Goal: Information Seeking & Learning: Learn about a topic

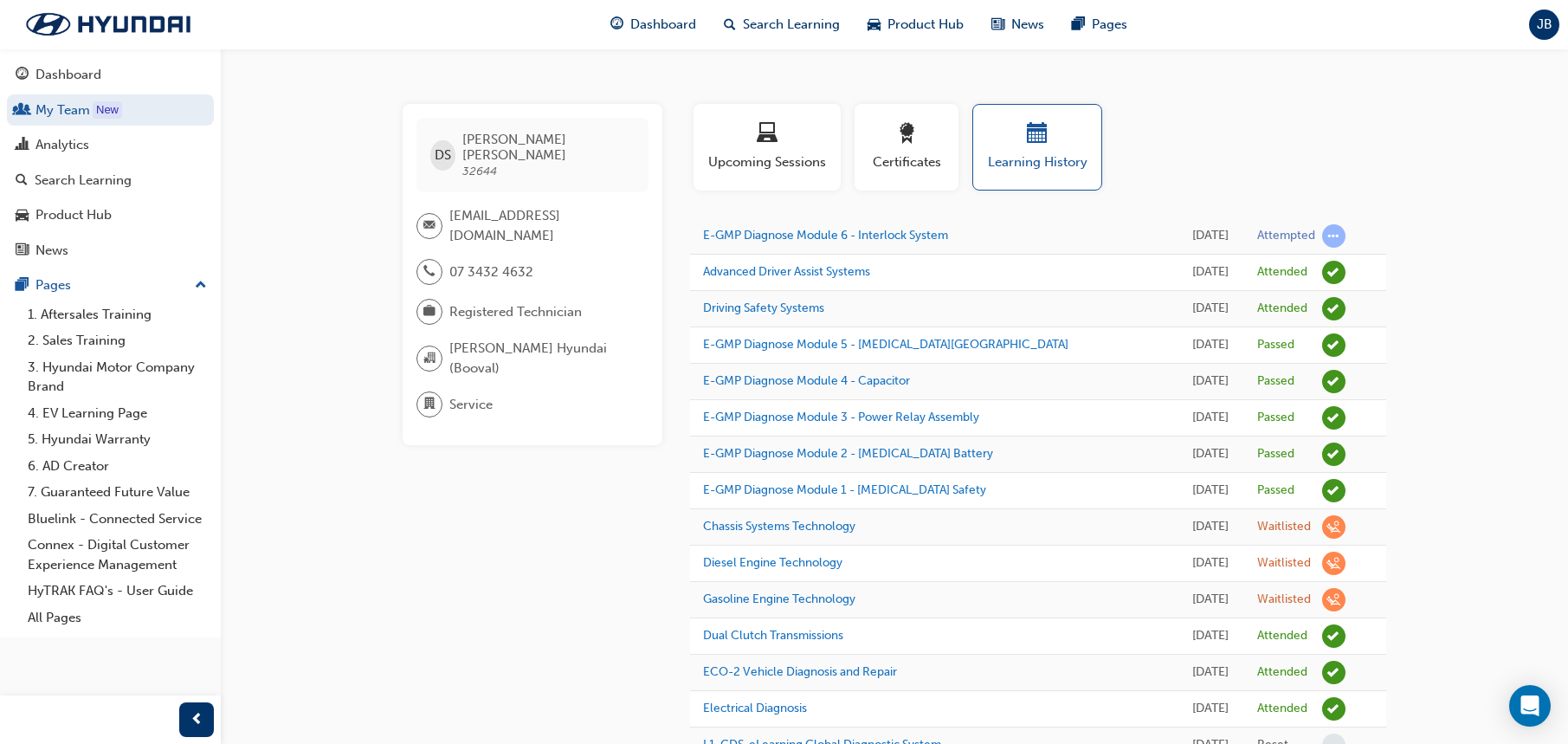
scroll to position [295, 0]
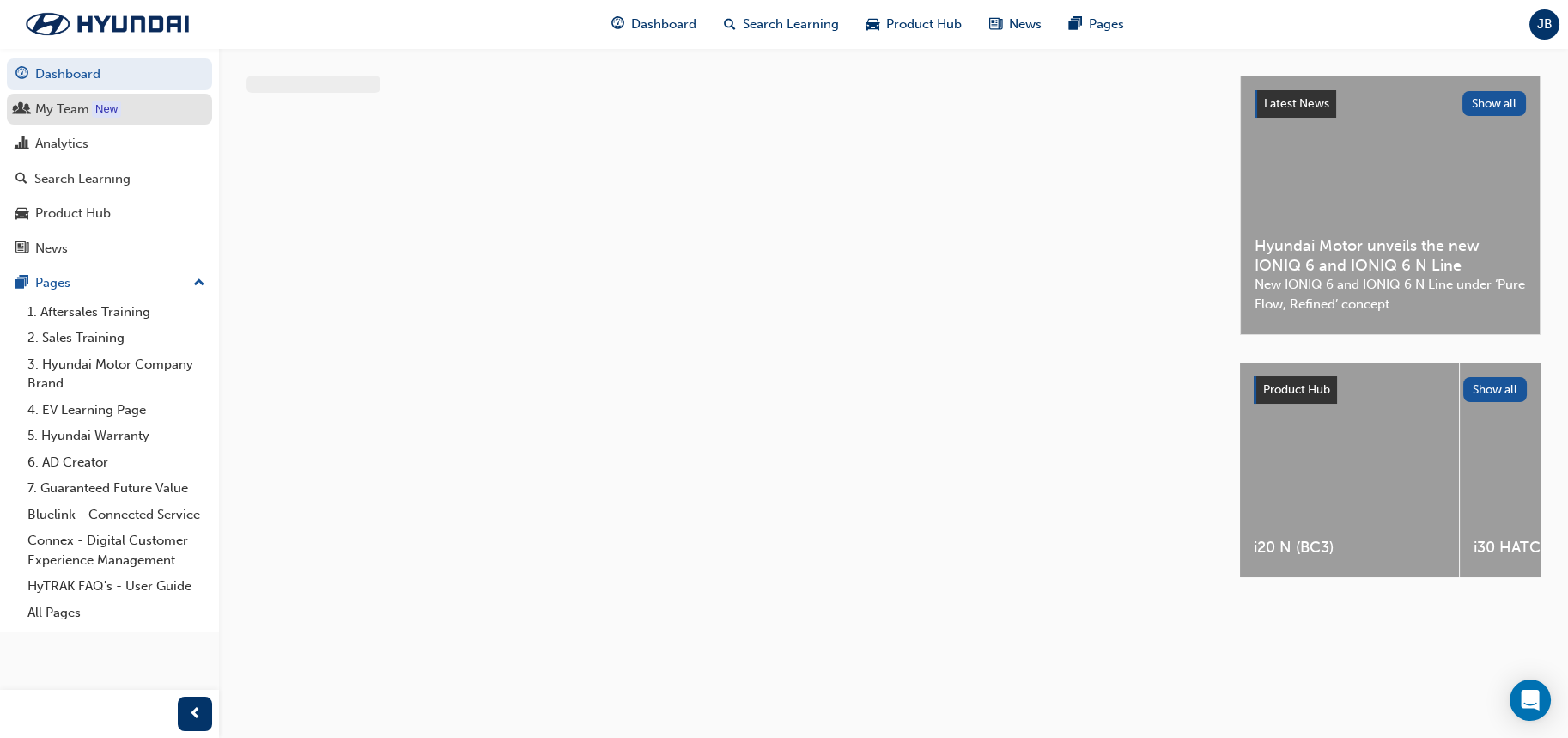
click at [47, 104] on div "My Team" at bounding box center [62, 110] width 54 height 20
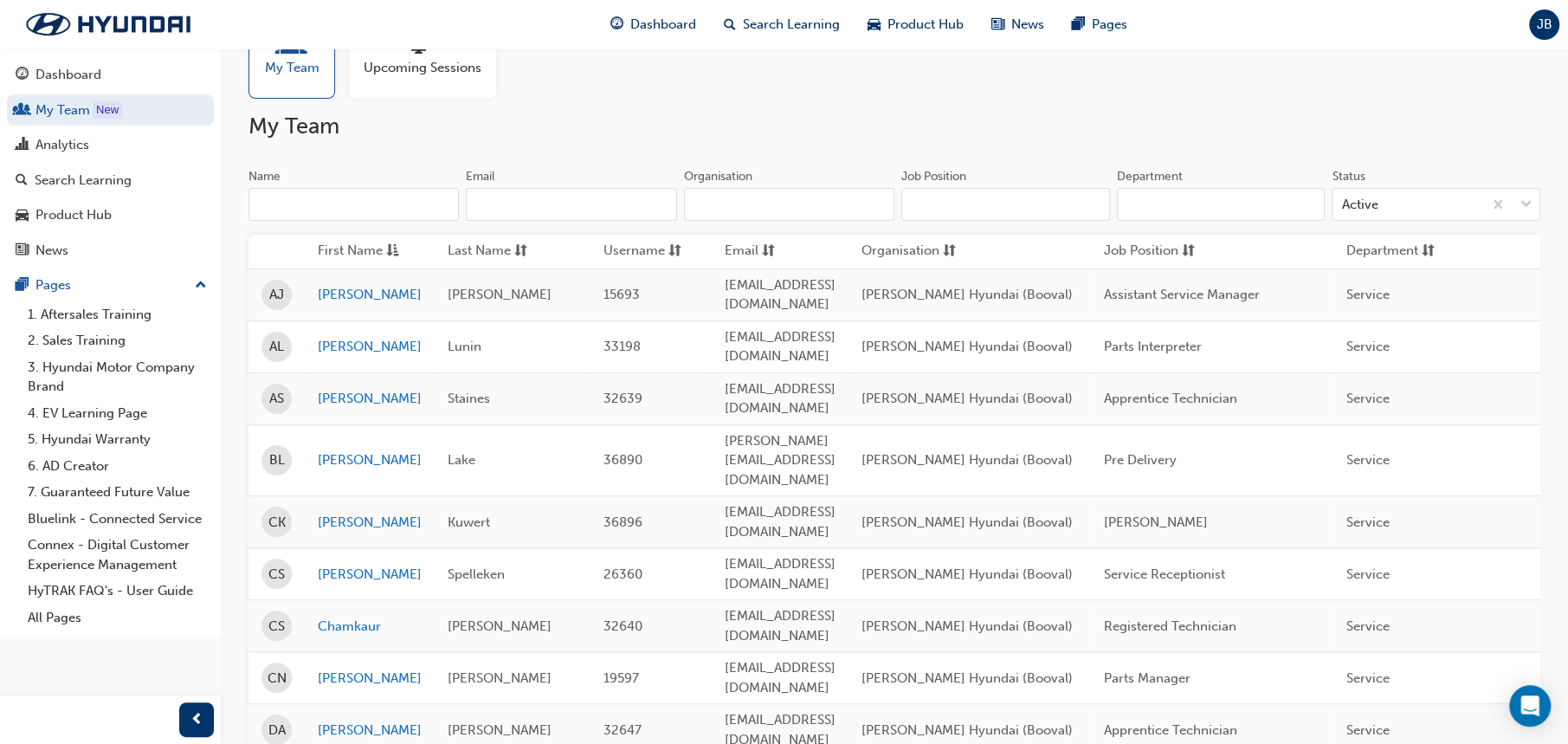
scroll to position [173, 0]
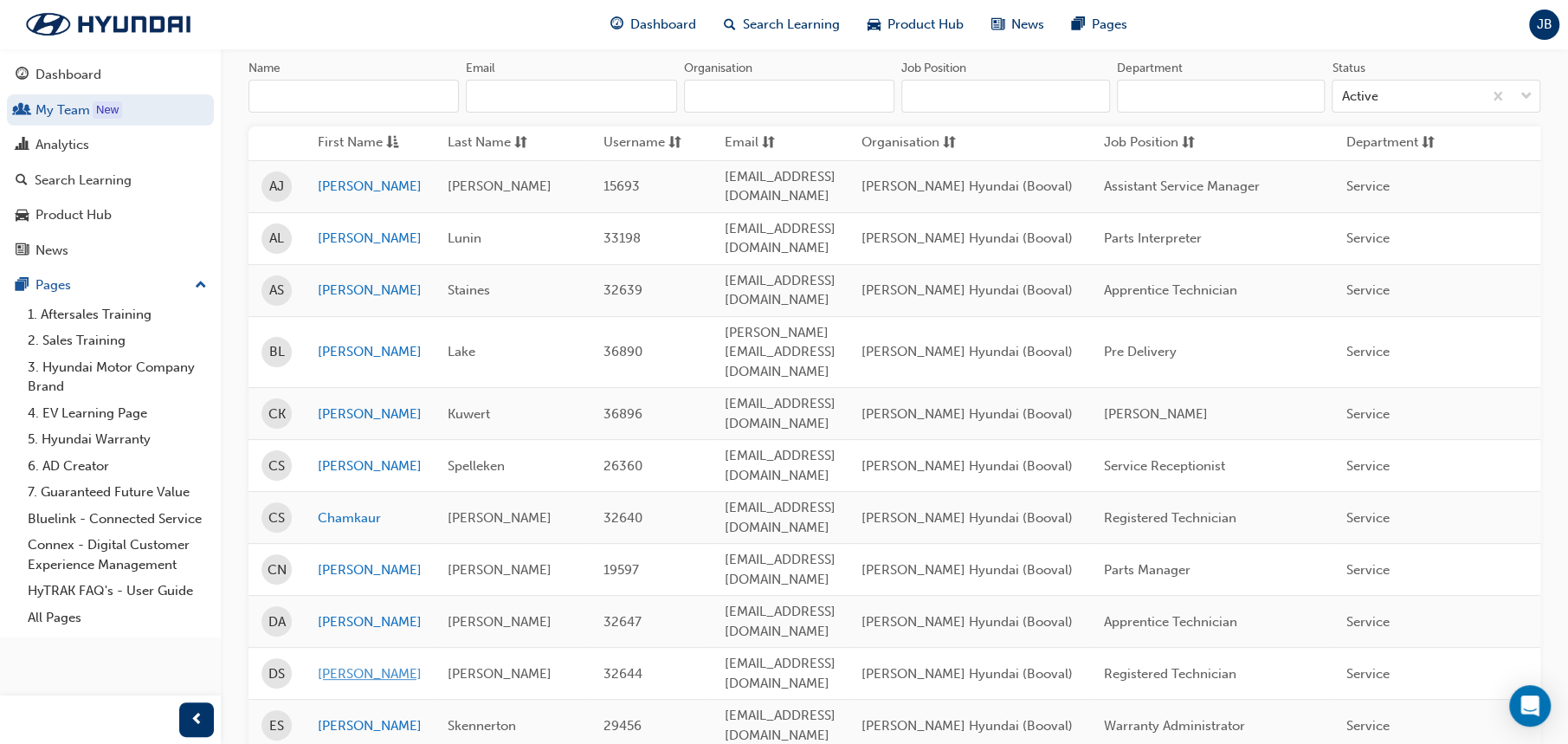
click at [351, 665] on link "[PERSON_NAME]" at bounding box center [370, 675] width 104 height 20
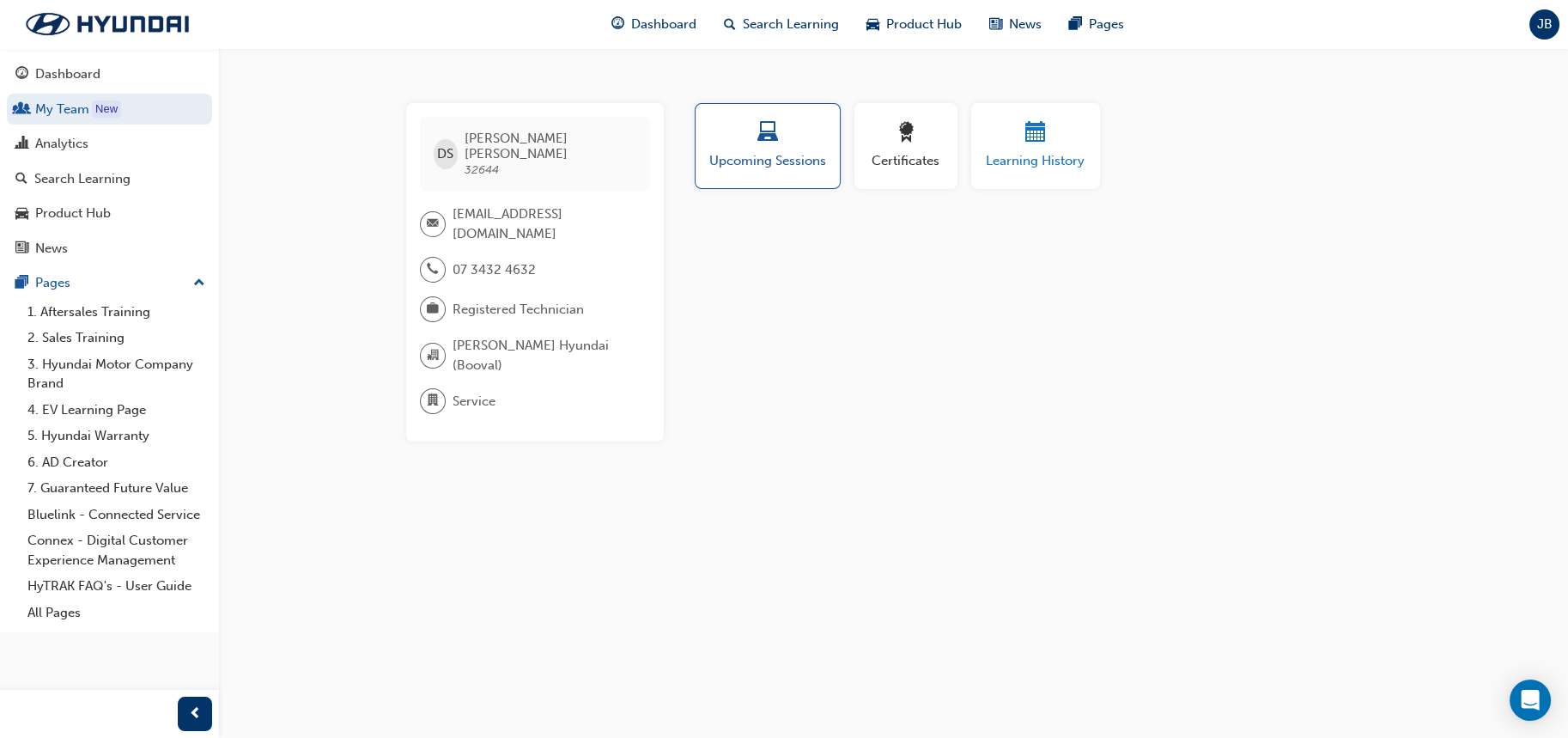
click at [1066, 151] on span "Learning History" at bounding box center [1036, 161] width 103 height 20
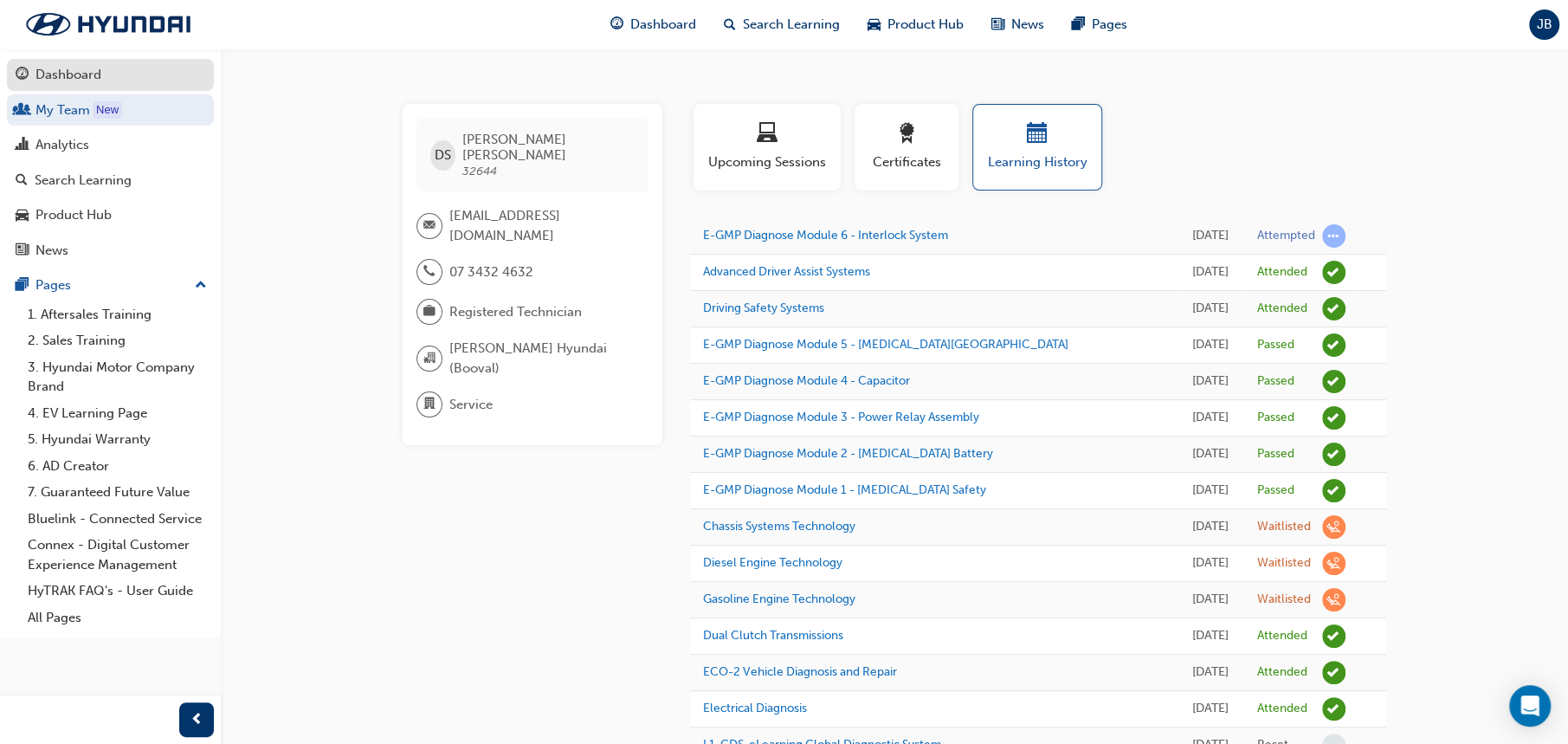
click at [82, 83] on div "Dashboard" at bounding box center [68, 75] width 66 height 20
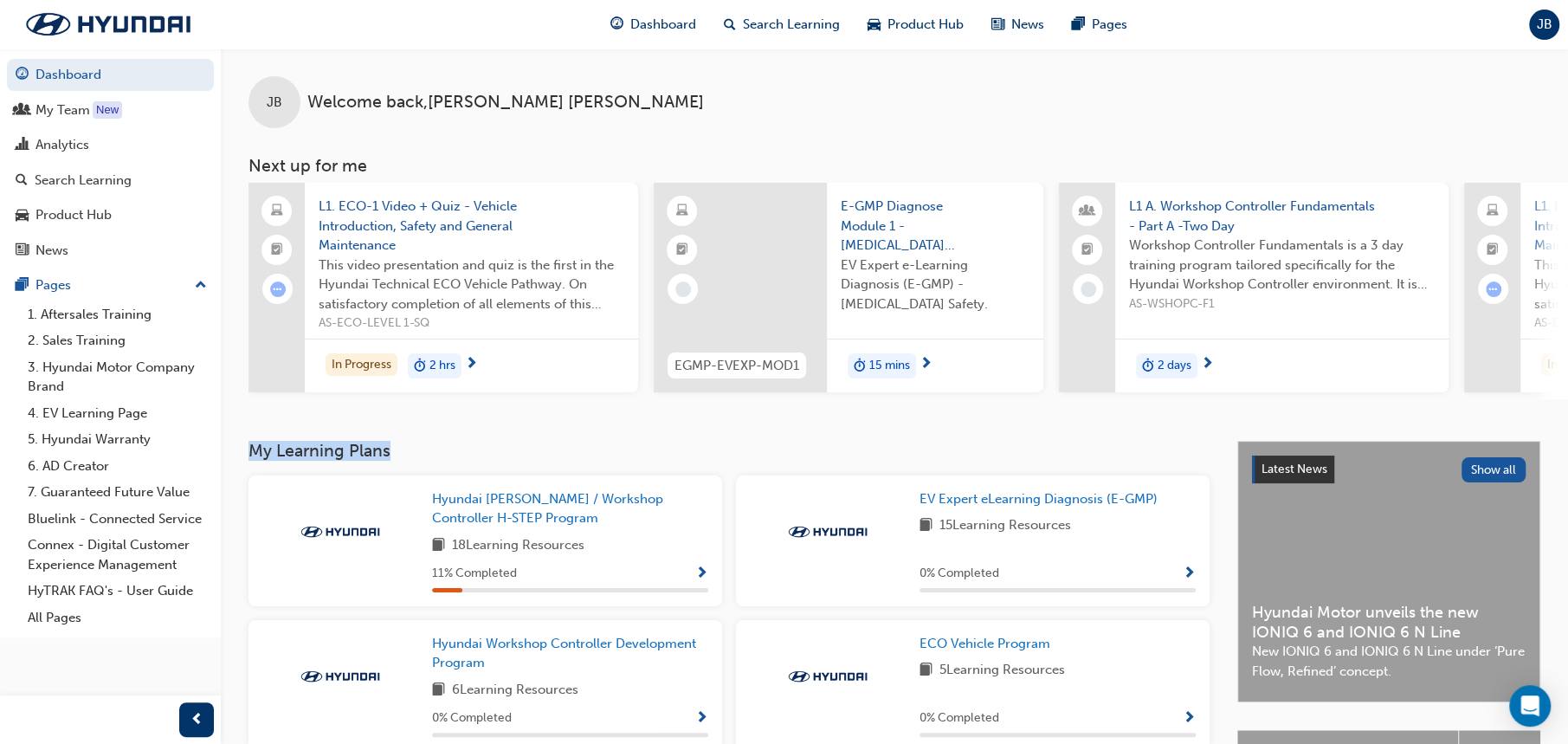
drag, startPoint x: 252, startPoint y: 450, endPoint x: 448, endPoint y: 448, distance: 196.0
click at [448, 448] on h3 "My Learning Plans" at bounding box center [728, 451] width 961 height 20
drag, startPoint x: 610, startPoint y: 87, endPoint x: 285, endPoint y: 77, distance: 325.2
click at [285, 77] on div "JB Welcome back , [PERSON_NAME]" at bounding box center [894, 88] width 1347 height 79
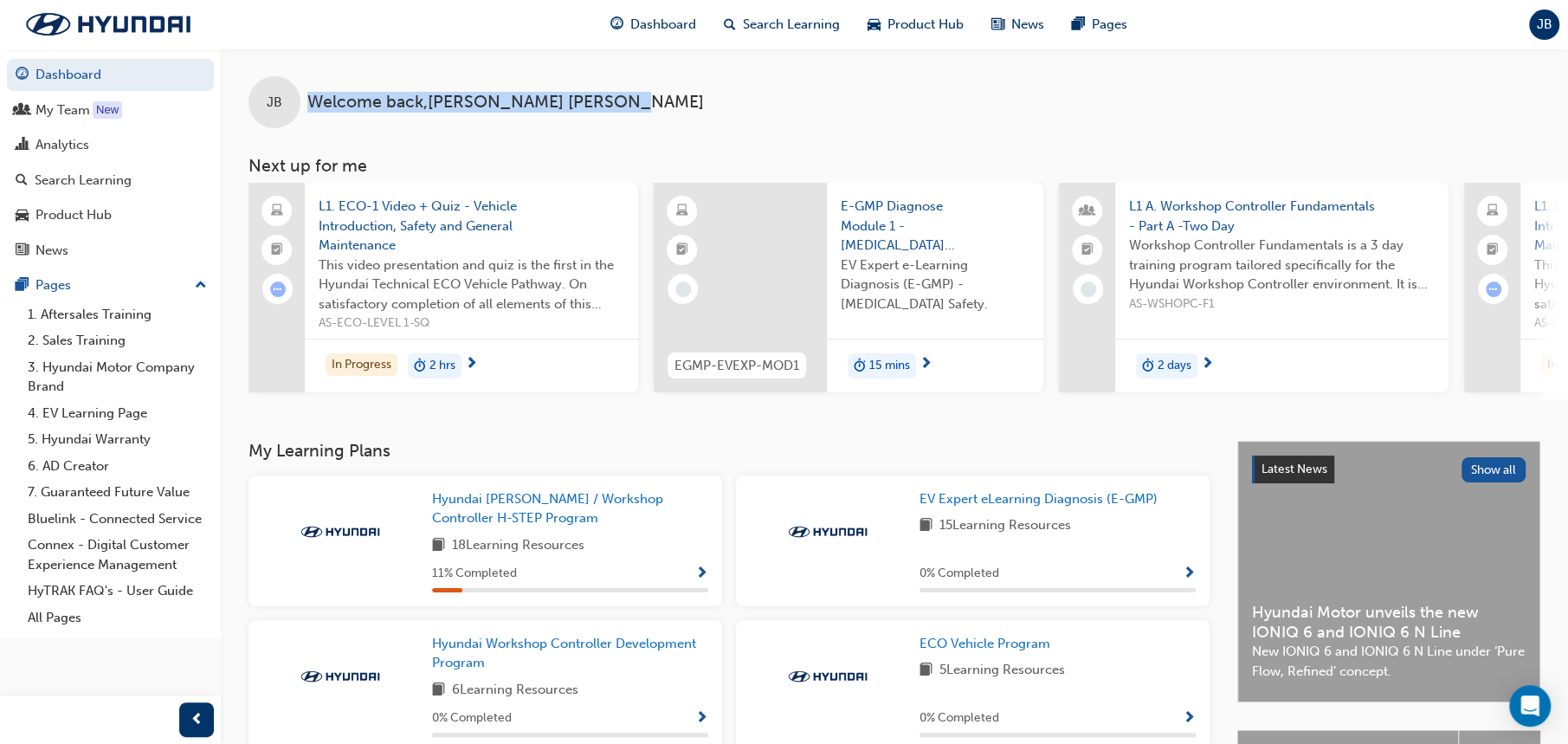
click at [343, 105] on span "Welcome back , [PERSON_NAME]" at bounding box center [506, 103] width 397 height 20
drag, startPoint x: 309, startPoint y: 100, endPoint x: 570, endPoint y: 91, distance: 261.2
click at [570, 91] on div "JB Welcome back , [PERSON_NAME]" at bounding box center [894, 88] width 1347 height 79
drag, startPoint x: 472, startPoint y: 100, endPoint x: 590, endPoint y: 107, distance: 118.2
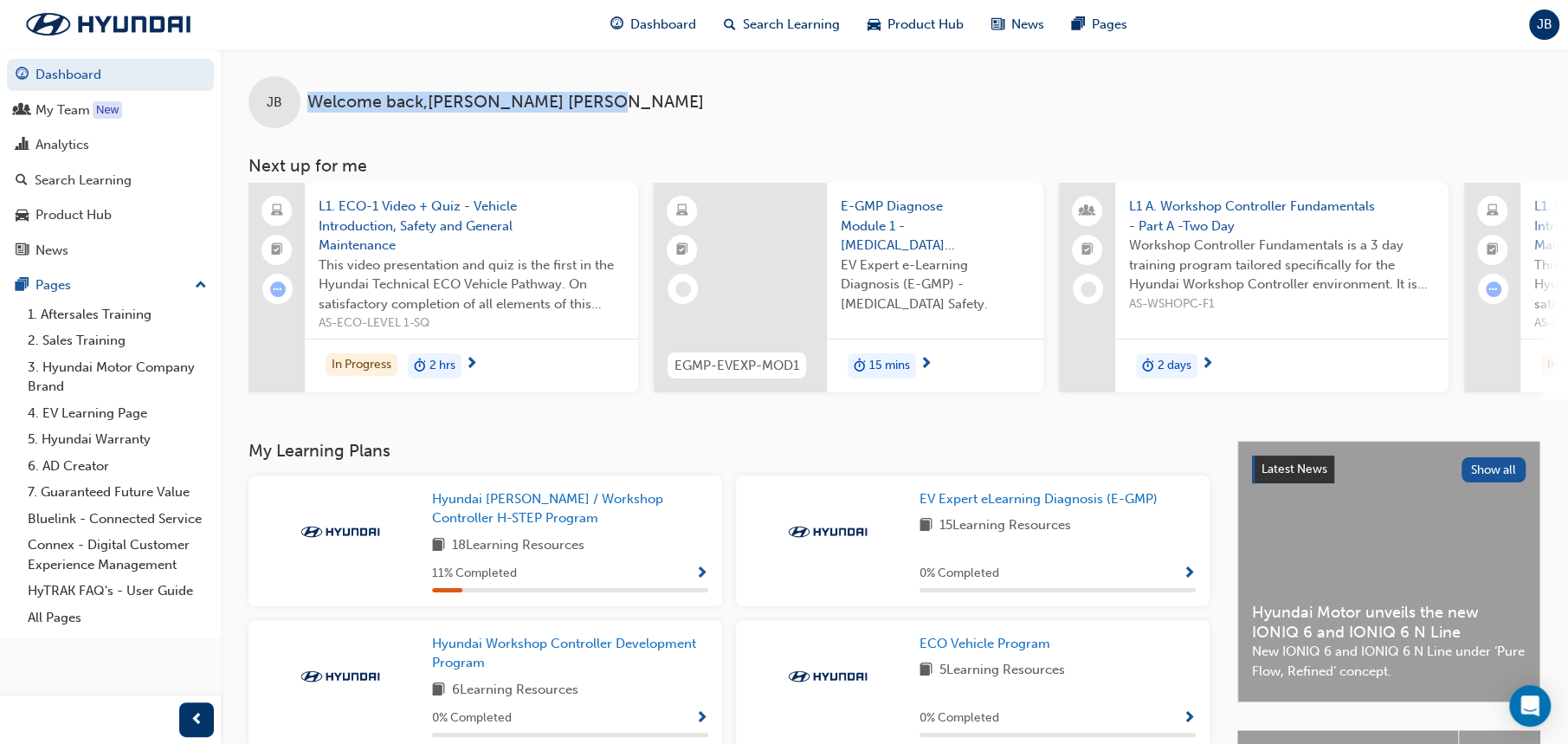
click at [583, 105] on div "JB Welcome back , [PERSON_NAME]" at bounding box center [894, 88] width 1347 height 79
click at [590, 107] on div "JB Welcome back , [PERSON_NAME]" at bounding box center [894, 88] width 1347 height 79
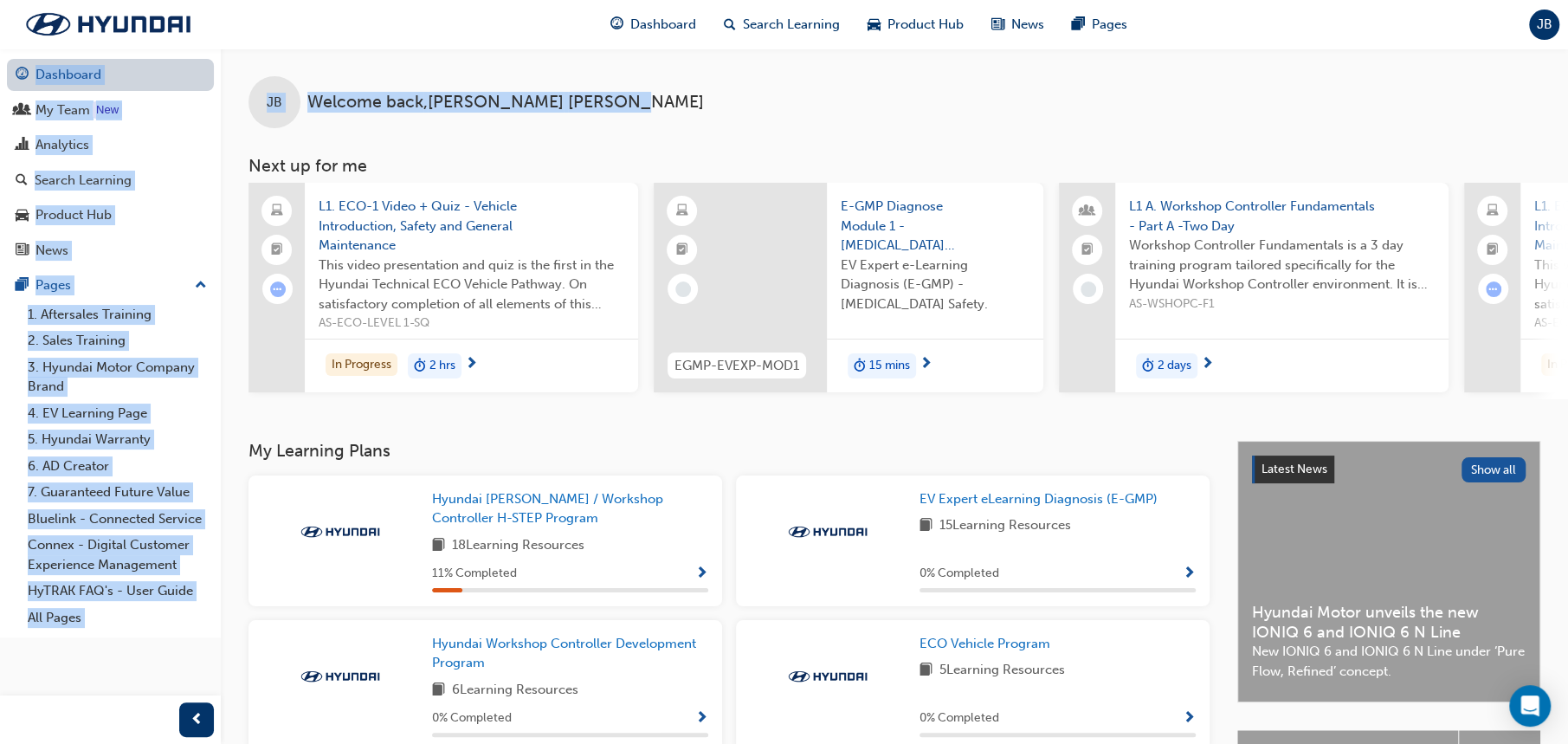
drag, startPoint x: 567, startPoint y: 98, endPoint x: 212, endPoint y: 81, distance: 355.4
click at [212, 81] on div "Dashboard My Team New Analytics Search Learning Product Hub News Pages Pages 1.…" at bounding box center [784, 546] width 1568 height 1092
click at [441, 100] on span "Welcome back , [PERSON_NAME]" at bounding box center [506, 103] width 397 height 20
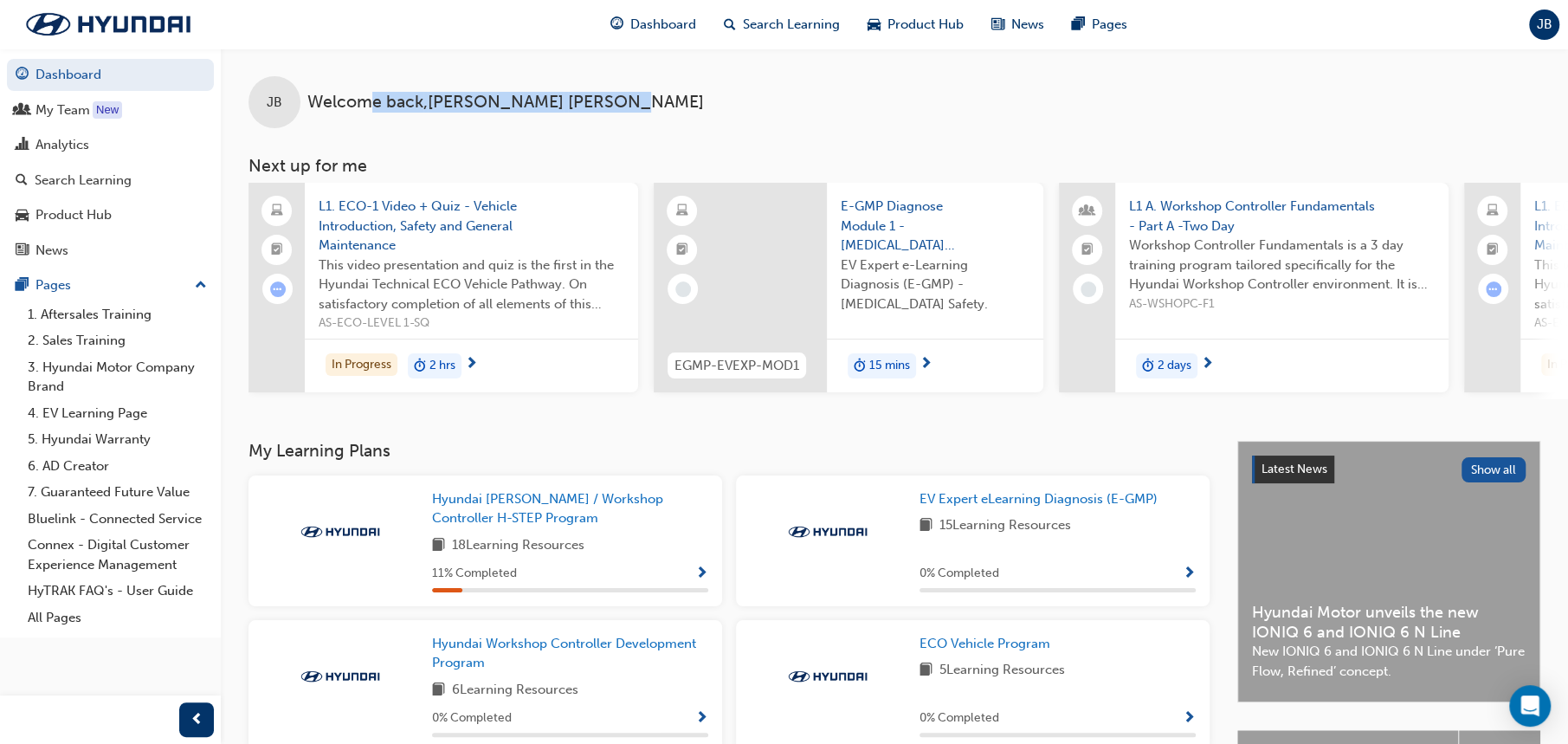
drag, startPoint x: 581, startPoint y: 103, endPoint x: 376, endPoint y: 95, distance: 205.2
click at [376, 95] on div "JB Welcome back , [PERSON_NAME]" at bounding box center [894, 88] width 1347 height 79
click at [355, 94] on span "Welcome back , [PERSON_NAME]" at bounding box center [506, 103] width 397 height 20
drag, startPoint x: 321, startPoint y: 101, endPoint x: 666, endPoint y: 103, distance: 345.0
click at [666, 103] on div "JB Welcome back , [PERSON_NAME]" at bounding box center [894, 88] width 1347 height 79
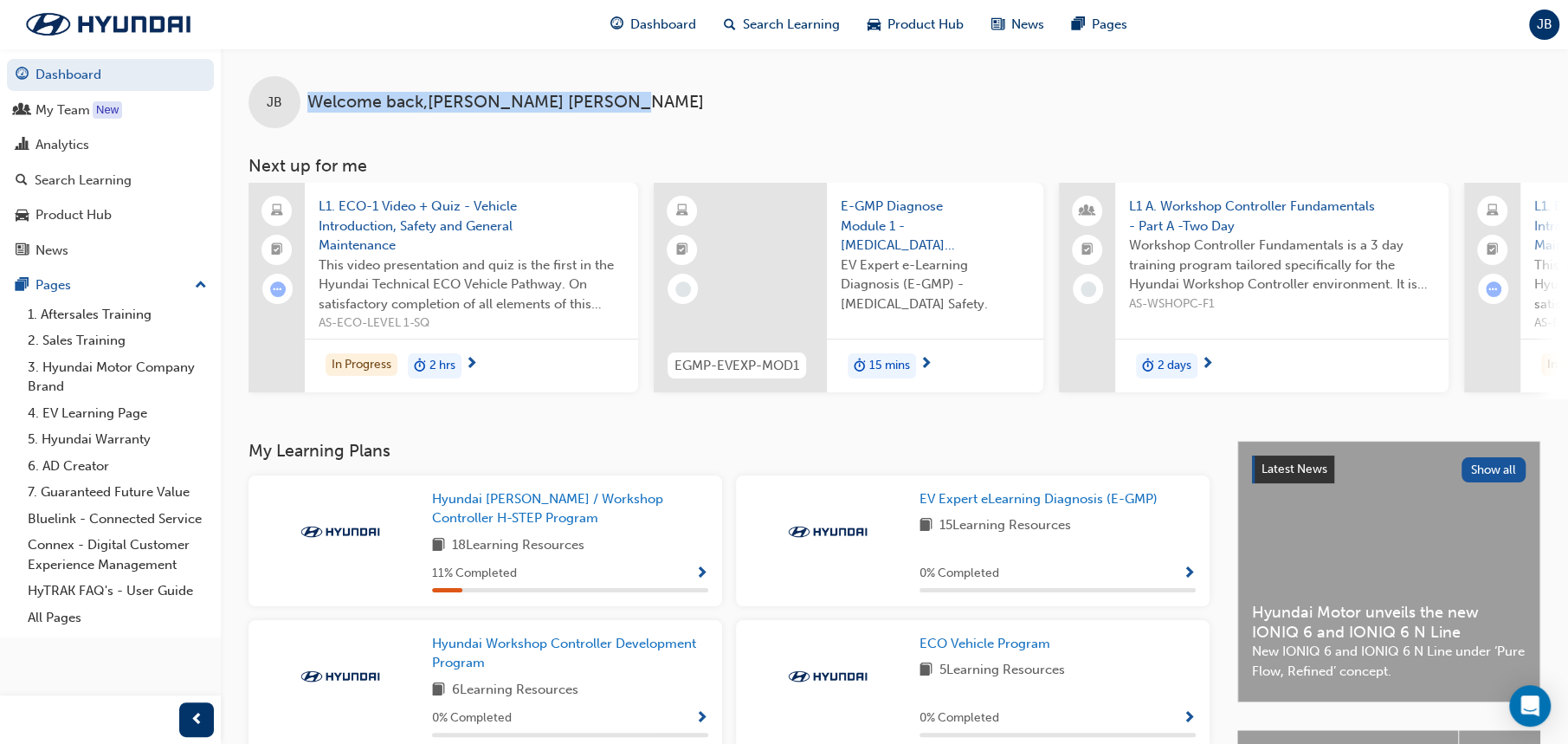
click at [666, 103] on div "JB Welcome back , [PERSON_NAME]" at bounding box center [894, 88] width 1347 height 79
drag, startPoint x: 590, startPoint y: 94, endPoint x: 297, endPoint y: 89, distance: 293.0
click at [297, 89] on div "JB Welcome back , [PERSON_NAME]" at bounding box center [894, 88] width 1347 height 79
click at [337, 110] on span "Welcome back , [PERSON_NAME]" at bounding box center [506, 103] width 397 height 20
drag, startPoint x: 309, startPoint y: 101, endPoint x: 565, endPoint y: 92, distance: 256.2
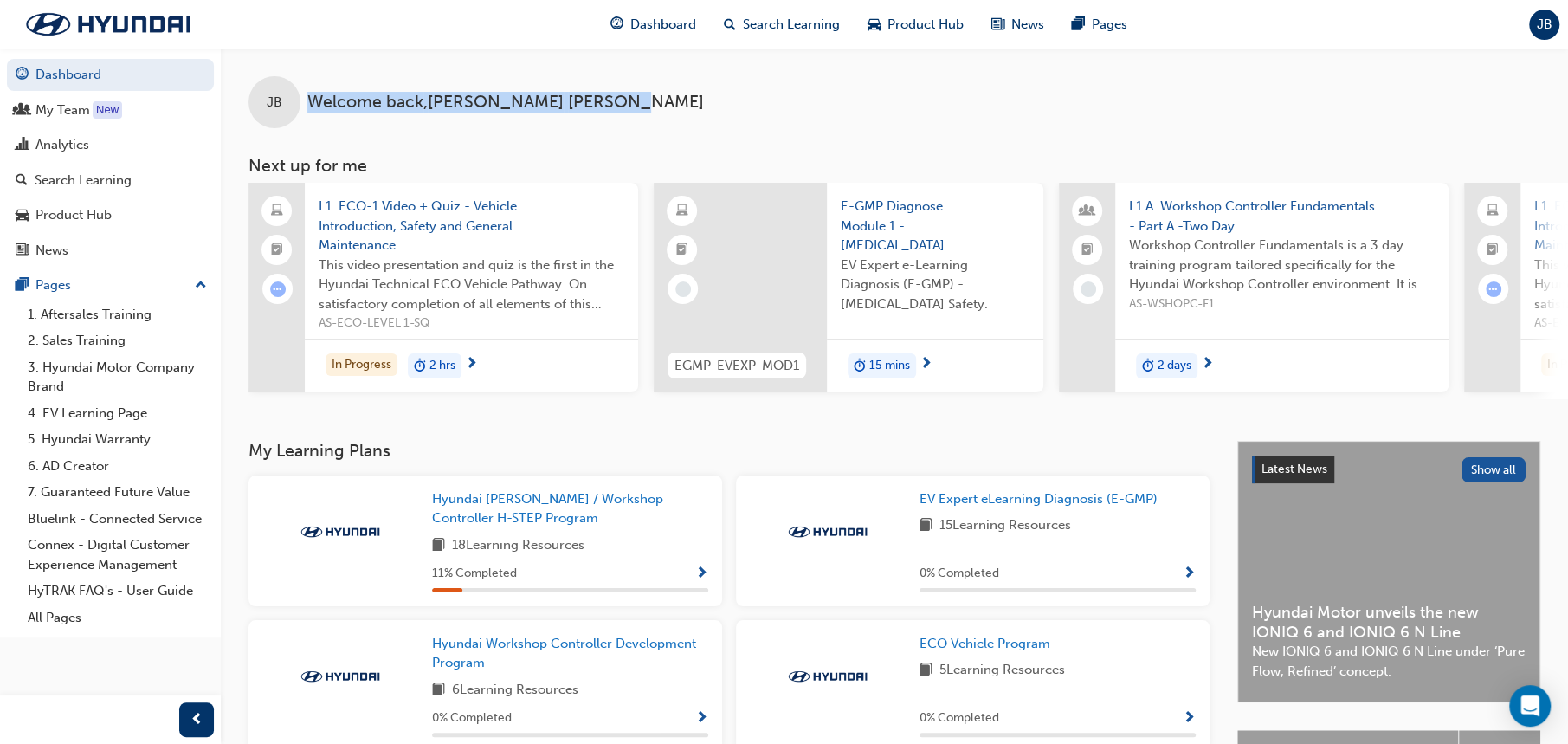
click at [565, 92] on div "JB Welcome back , [PERSON_NAME]" at bounding box center [894, 88] width 1347 height 79
drag, startPoint x: 572, startPoint y: 101, endPoint x: 308, endPoint y: 102, distance: 264.0
click at [308, 102] on div "JB Welcome back , [PERSON_NAME]" at bounding box center [894, 88] width 1347 height 79
click at [312, 104] on span "Welcome back , [PERSON_NAME]" at bounding box center [506, 103] width 397 height 20
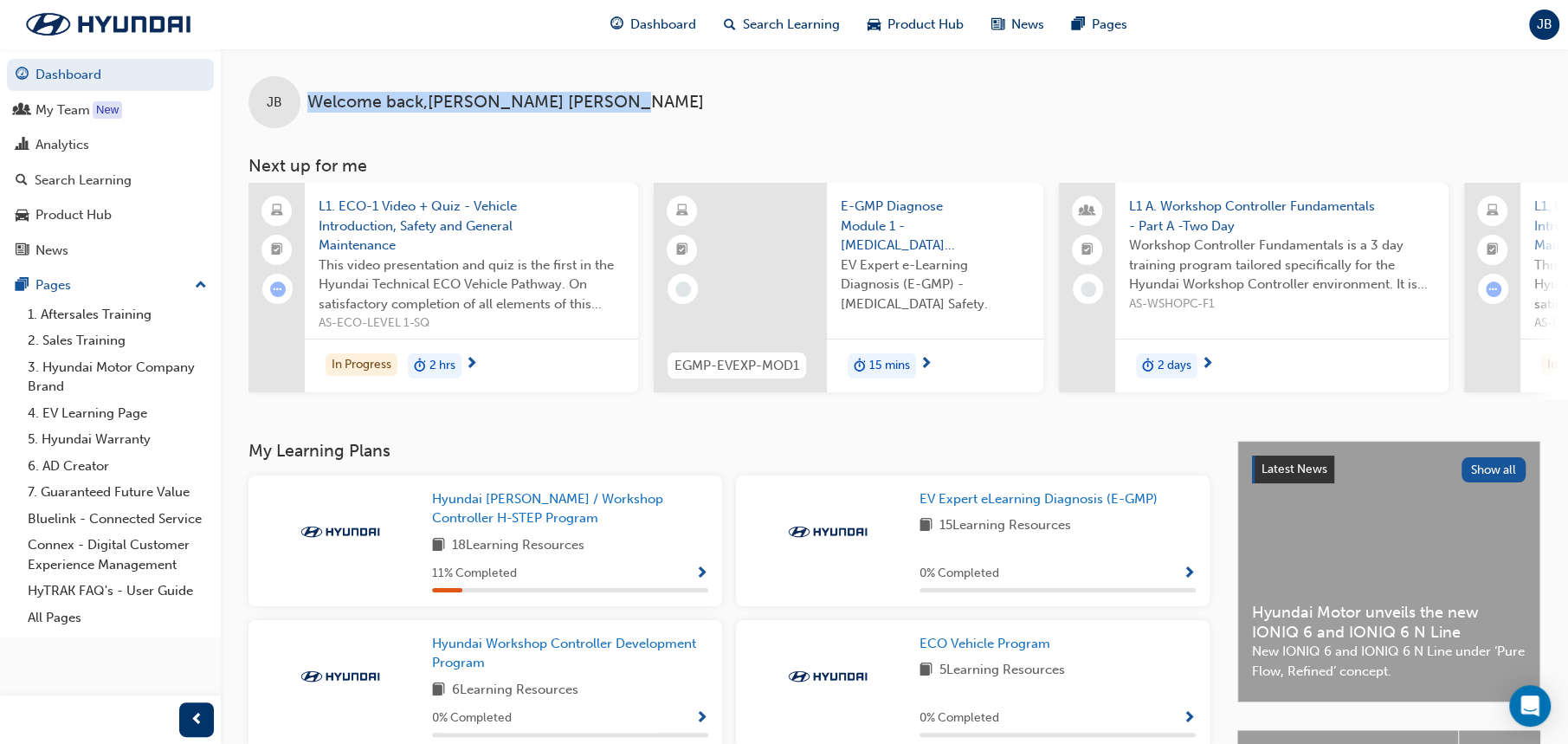
click at [329, 109] on span "Welcome back , [PERSON_NAME]" at bounding box center [506, 103] width 397 height 20
drag, startPoint x: 599, startPoint y: 110, endPoint x: 277, endPoint y: 73, distance: 324.1
click at [277, 73] on div "JB Welcome back , [PERSON_NAME]" at bounding box center [894, 88] width 1347 height 79
click at [352, 82] on div "JB Welcome back , [PERSON_NAME]" at bounding box center [894, 88] width 1347 height 79
drag, startPoint x: 313, startPoint y: 108, endPoint x: 608, endPoint y: 115, distance: 295.1
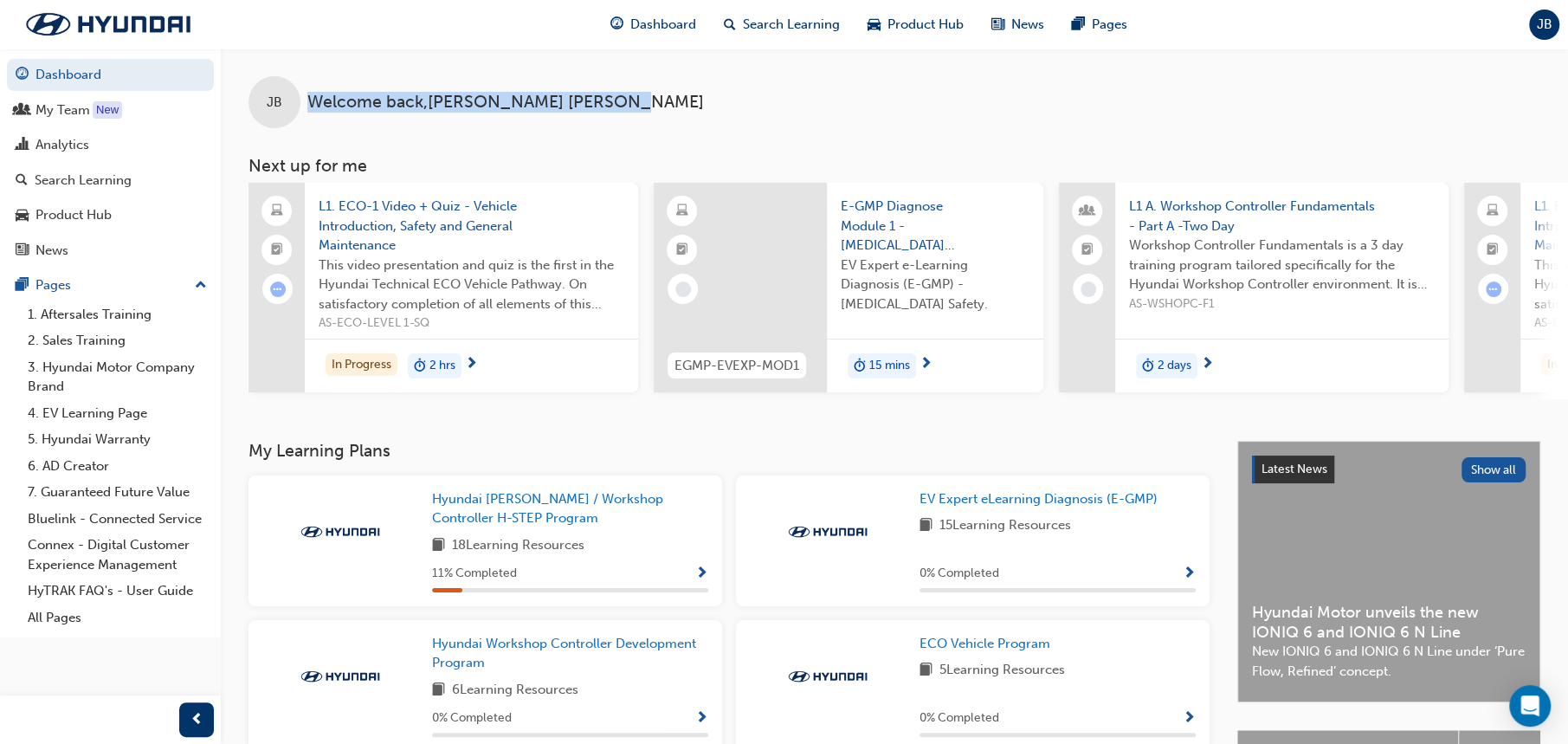
click at [608, 115] on div "JB Welcome back , [PERSON_NAME]" at bounding box center [894, 88] width 1347 height 79
